Goal: Information Seeking & Learning: Learn about a topic

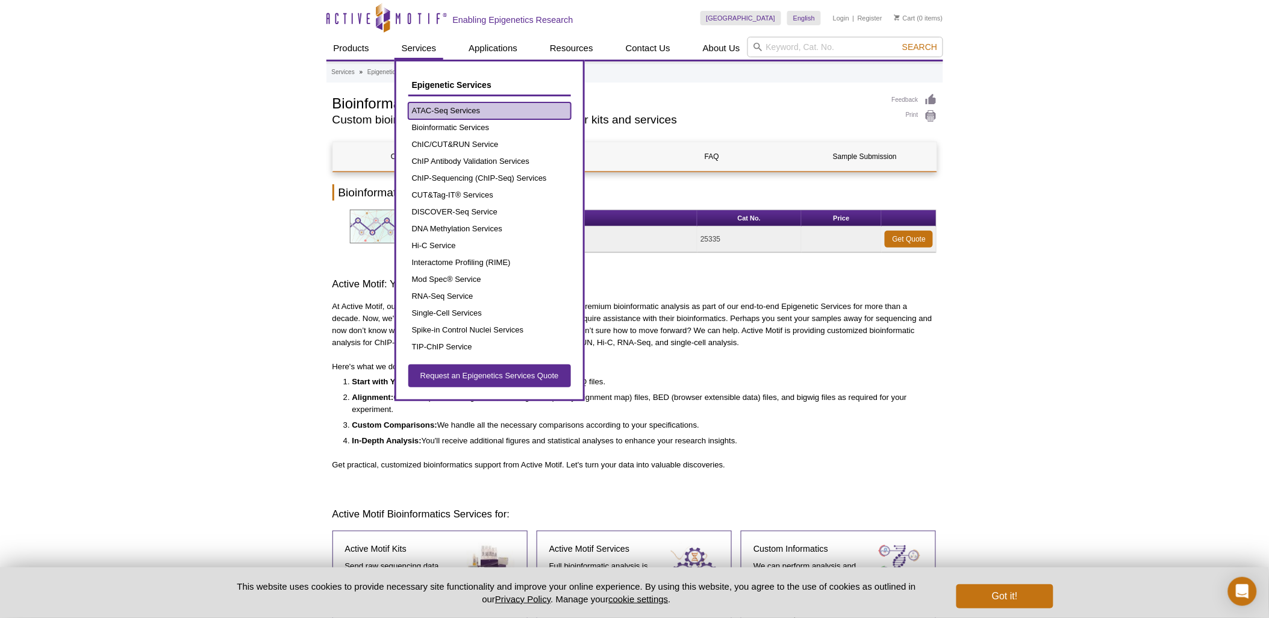
click at [460, 106] on link "ATAC-Seq Services" at bounding box center [489, 110] width 163 height 17
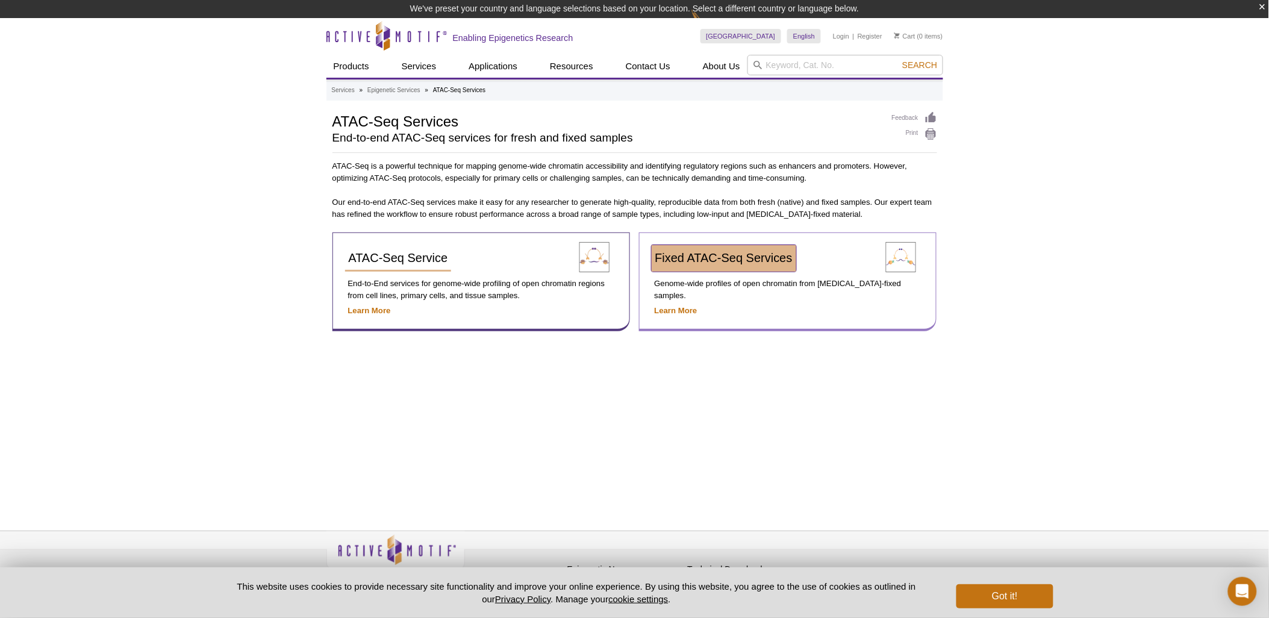
click at [745, 254] on span "Fixed ATAC-Seq Services" at bounding box center [723, 257] width 137 height 13
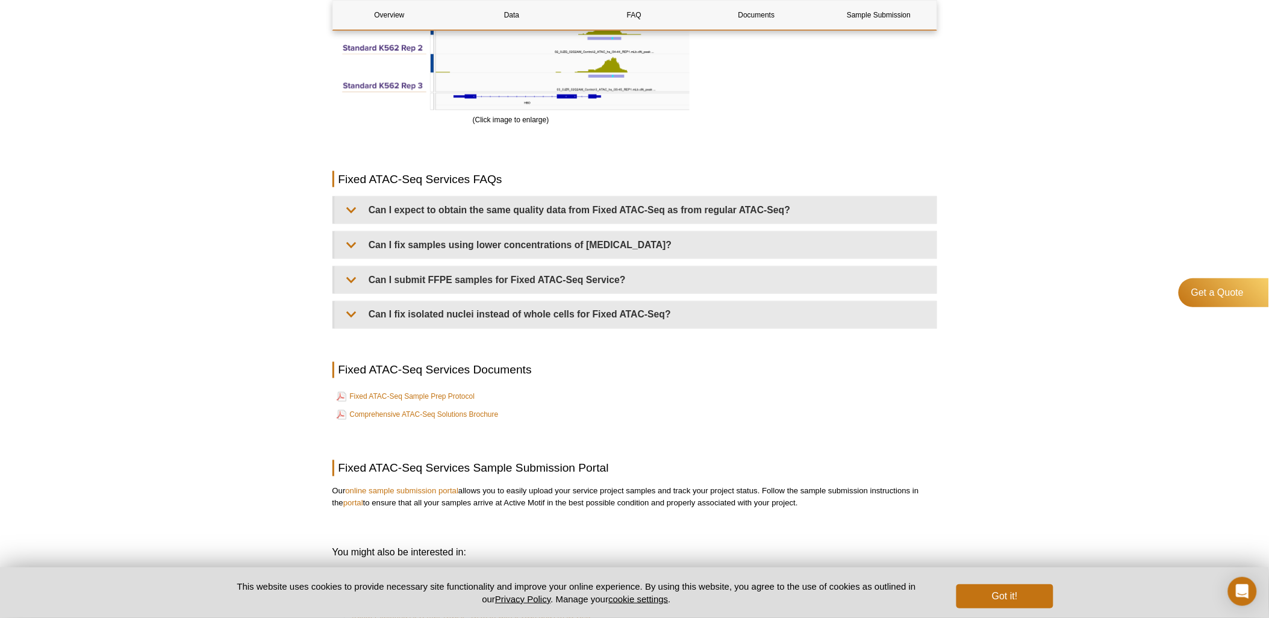
scroll to position [2141, 0]
click at [454, 413] on link "Comprehensive ATAC-Seq Solutions Brochure" at bounding box center [418, 415] width 162 height 14
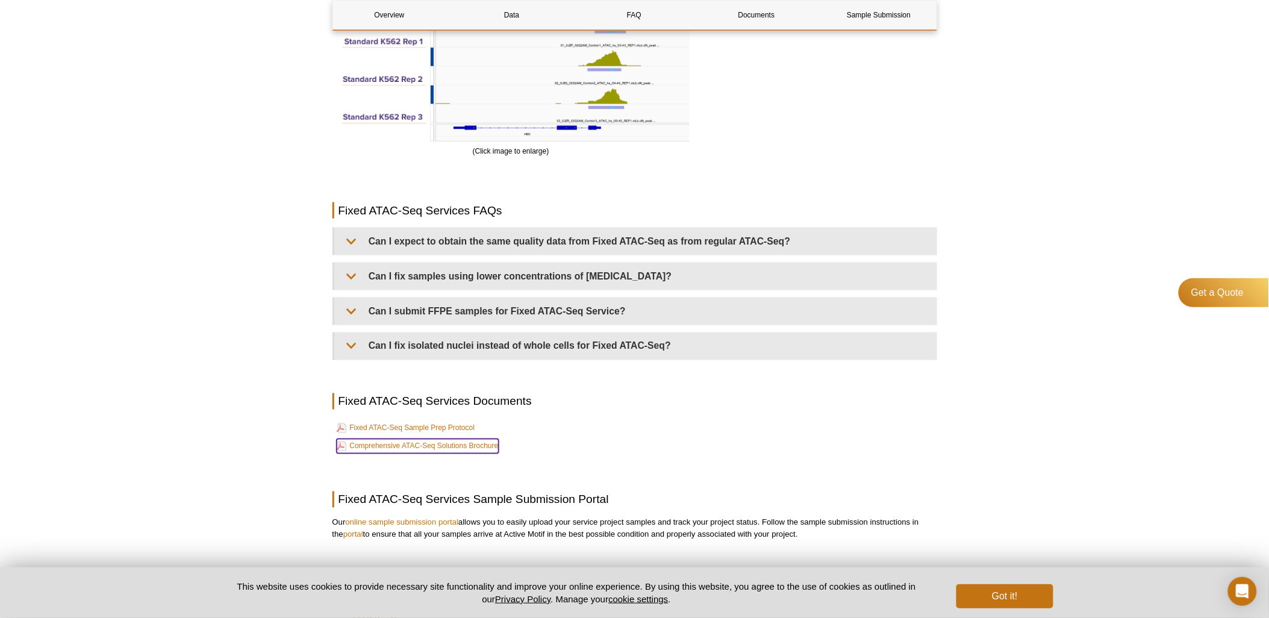
scroll to position [2109, 0]
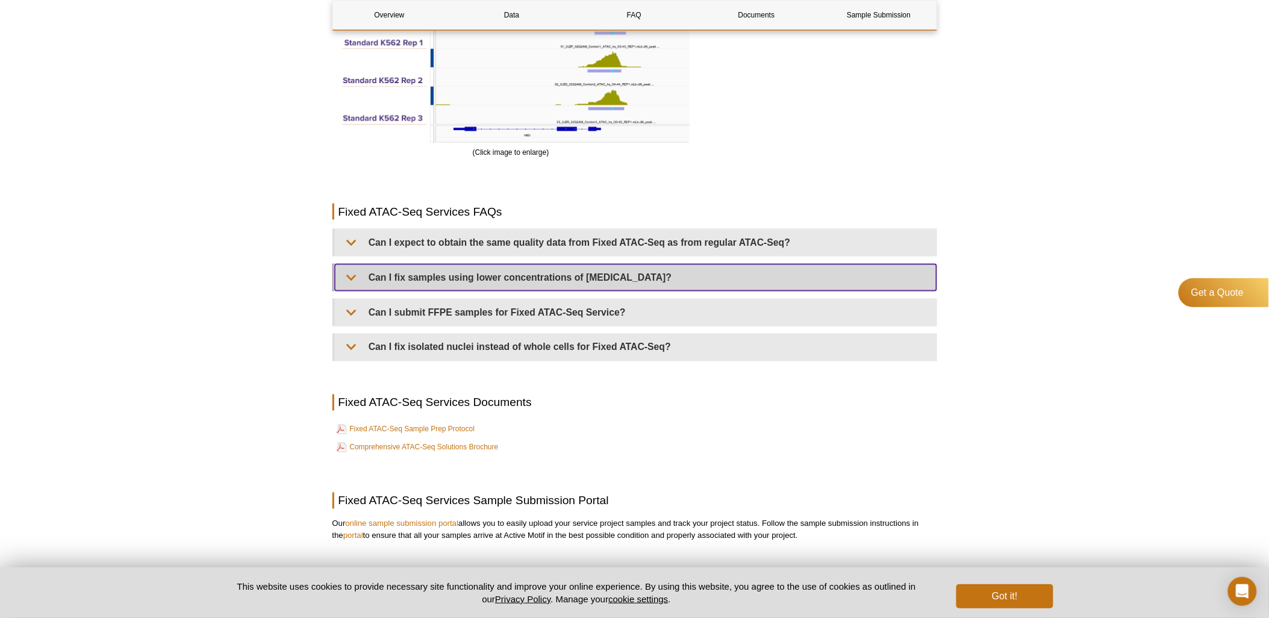
click at [345, 276] on summary "Can I fix samples using lower concentrations of formaldehyde?" at bounding box center [636, 277] width 602 height 27
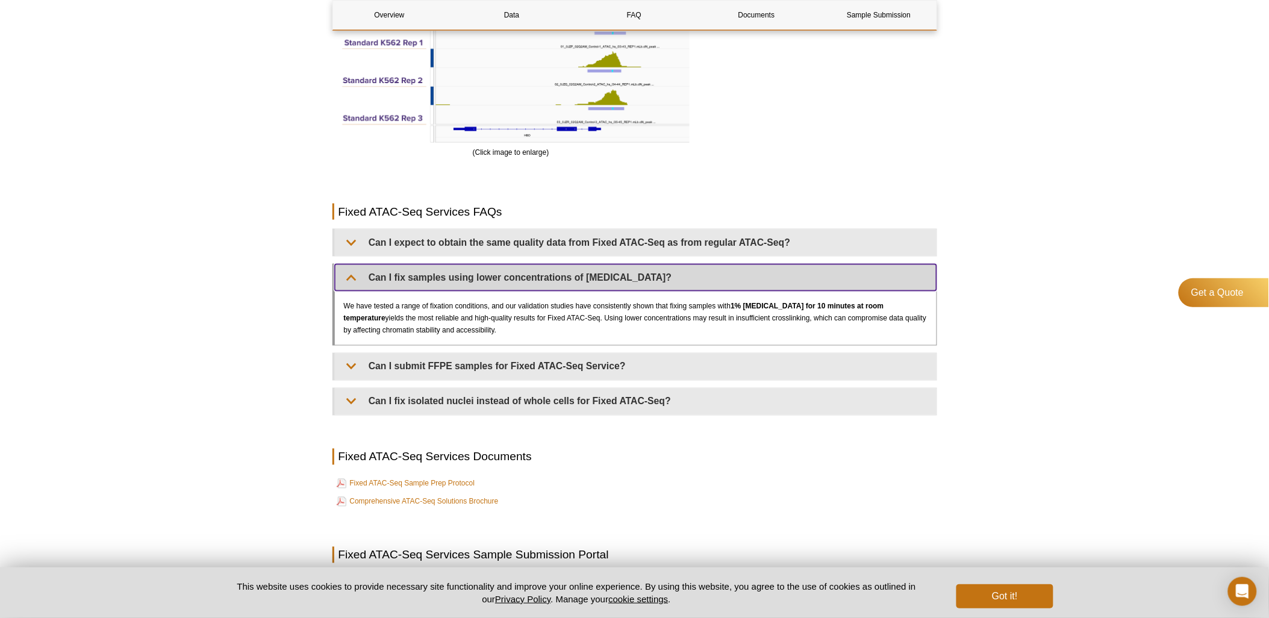
click at [345, 276] on summary "Can I fix samples using lower concentrations of formaldehyde?" at bounding box center [636, 277] width 602 height 27
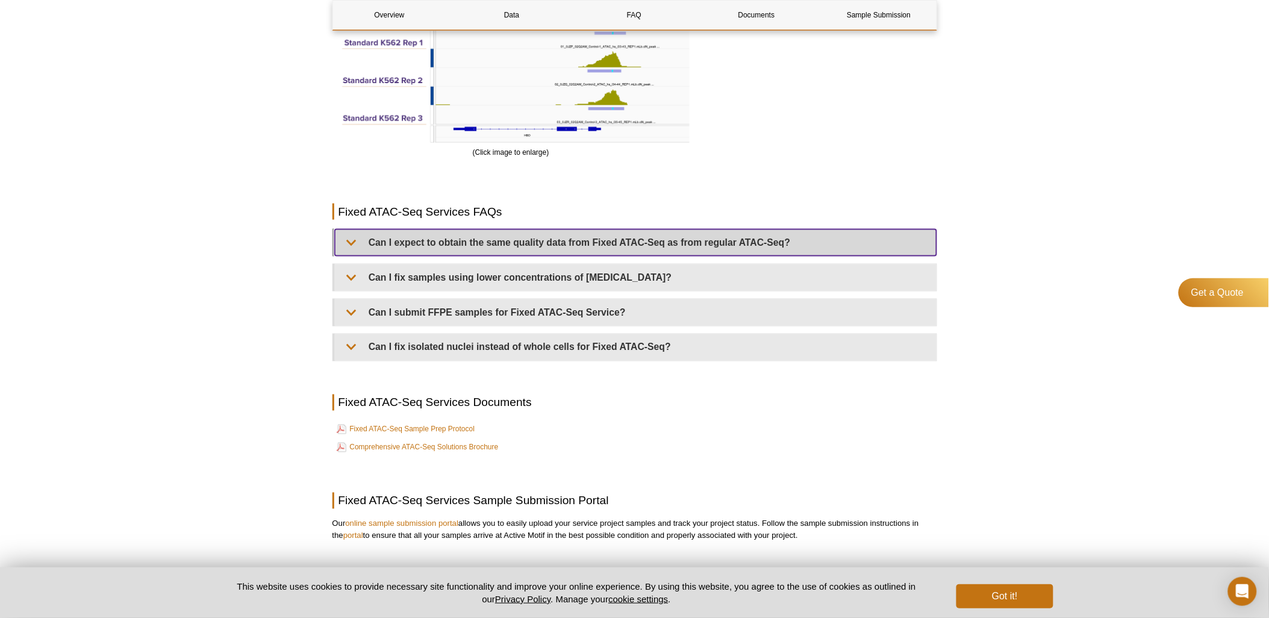
click at [350, 242] on summary "Can I expect to obtain the same quality data from Fixed ATAC-Seq as from regula…" at bounding box center [636, 243] width 602 height 27
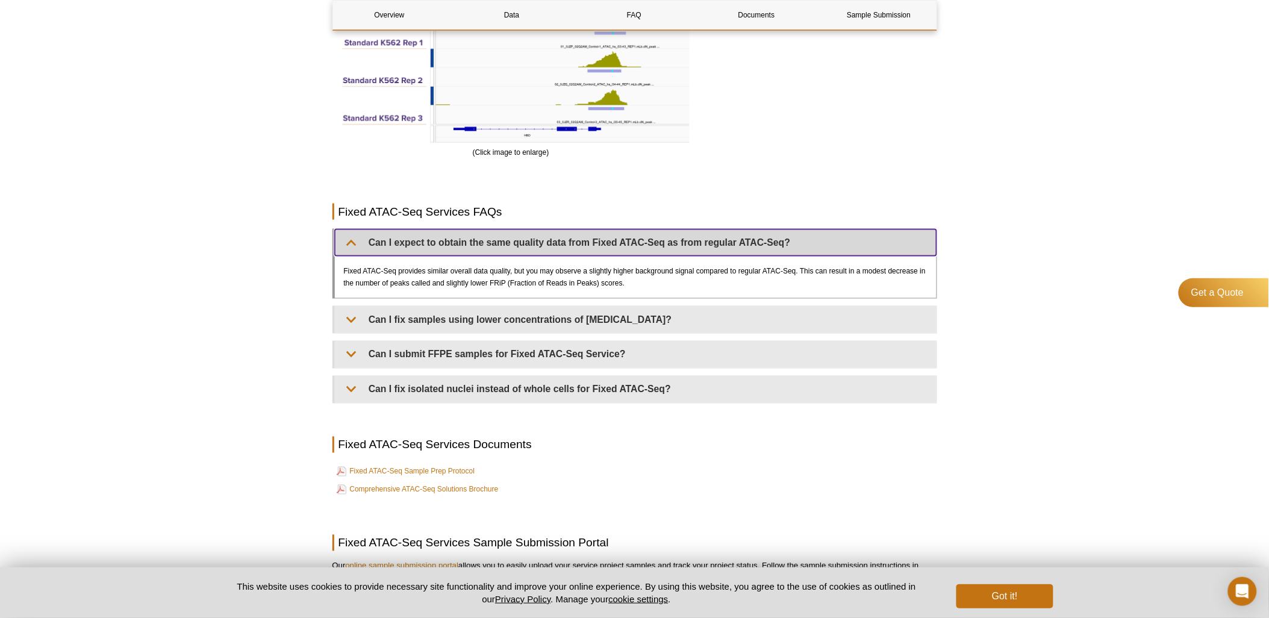
click at [350, 242] on summary "Can I expect to obtain the same quality data from Fixed ATAC-Seq as from regula…" at bounding box center [636, 243] width 602 height 27
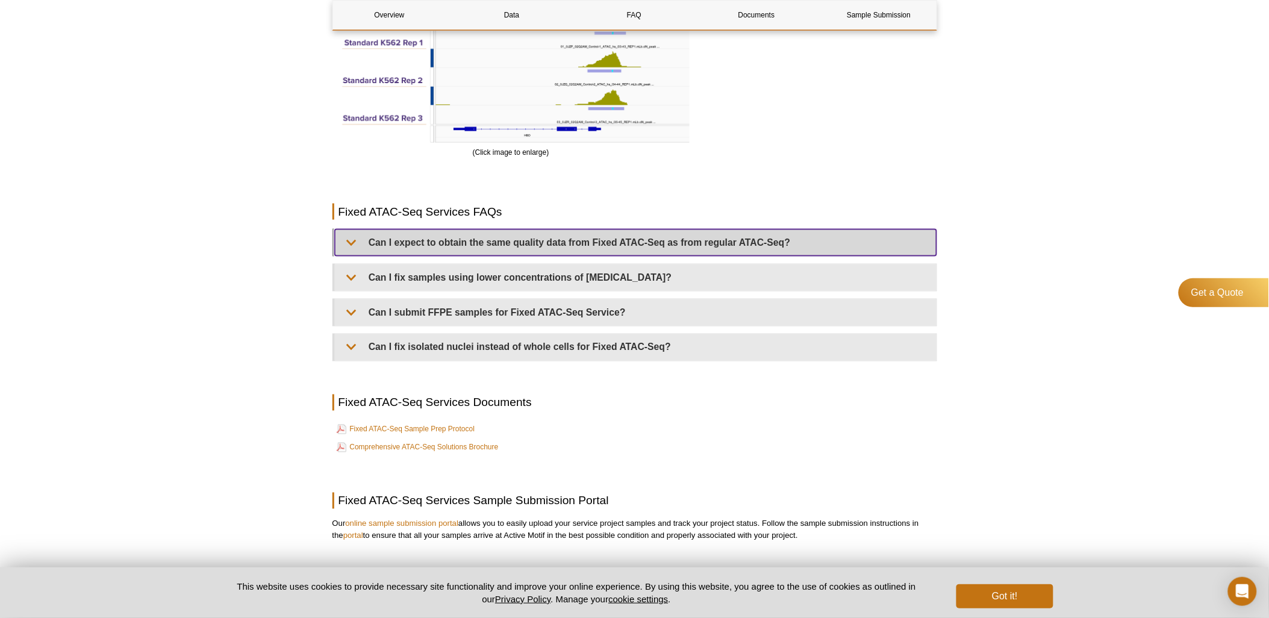
click at [350, 242] on summary "Can I expect to obtain the same quality data from Fixed ATAC-Seq as from regula…" at bounding box center [636, 243] width 602 height 27
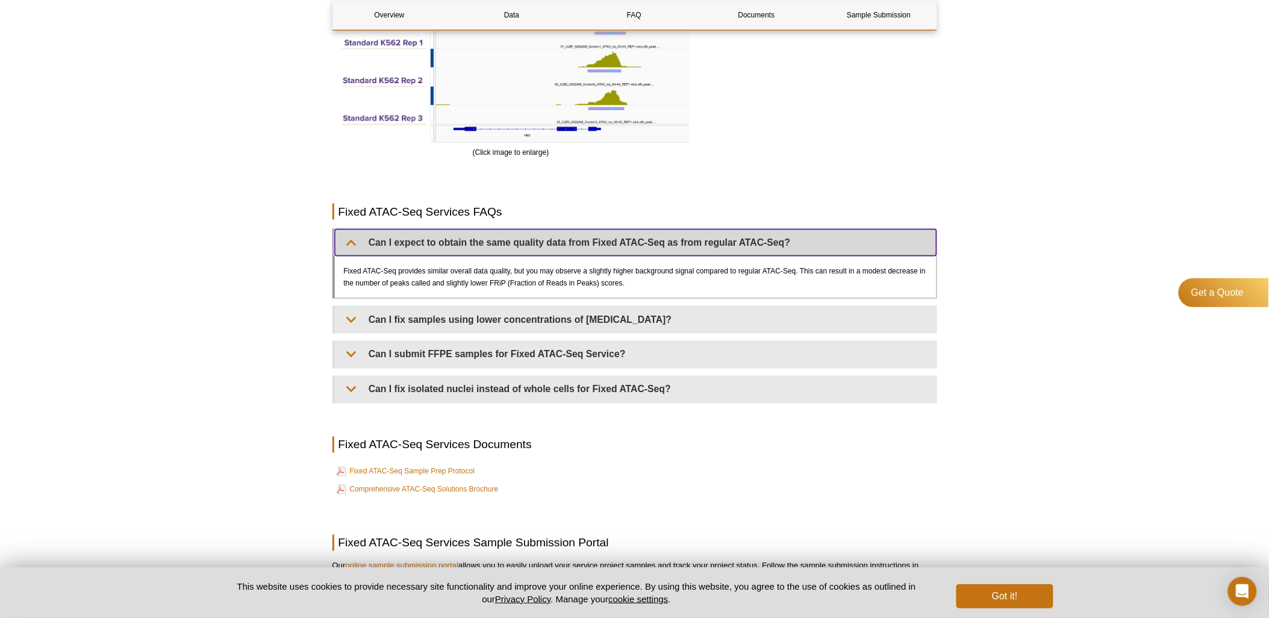
click at [350, 242] on summary "Can I expect to obtain the same quality data from Fixed ATAC-Seq as from regula…" at bounding box center [636, 243] width 602 height 27
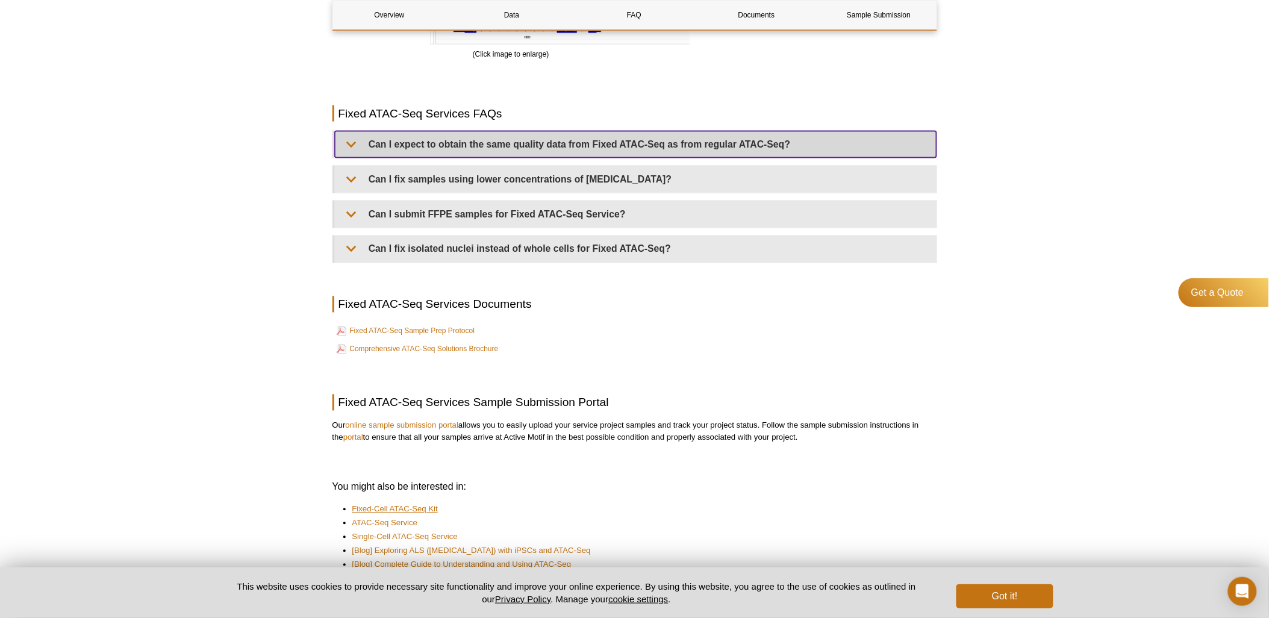
scroll to position [2208, 0]
